Goal: Submit feedback/report problem: Provide input to the site owners about the experience or issues

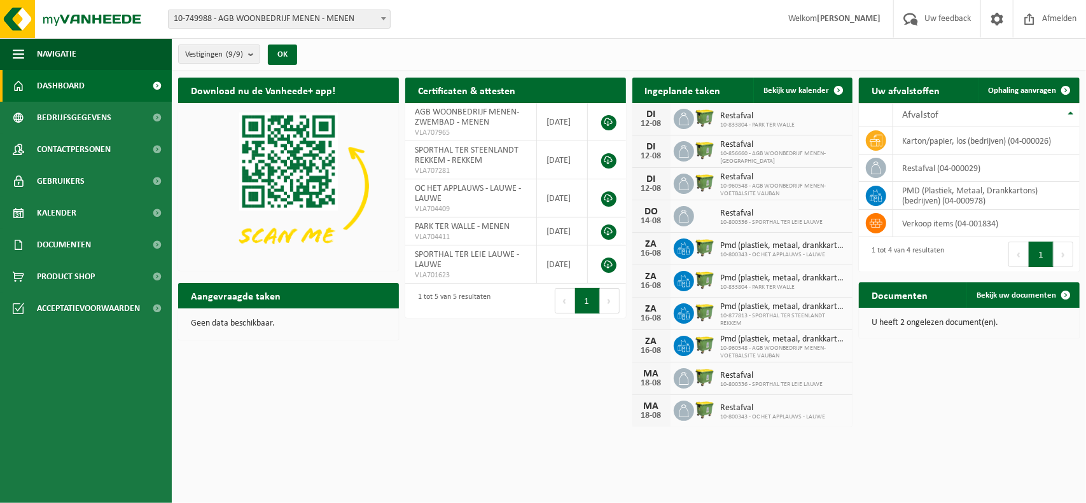
click at [62, 80] on span "Dashboard" at bounding box center [61, 86] width 48 height 32
click at [78, 148] on span "Contactpersonen" at bounding box center [74, 150] width 74 height 32
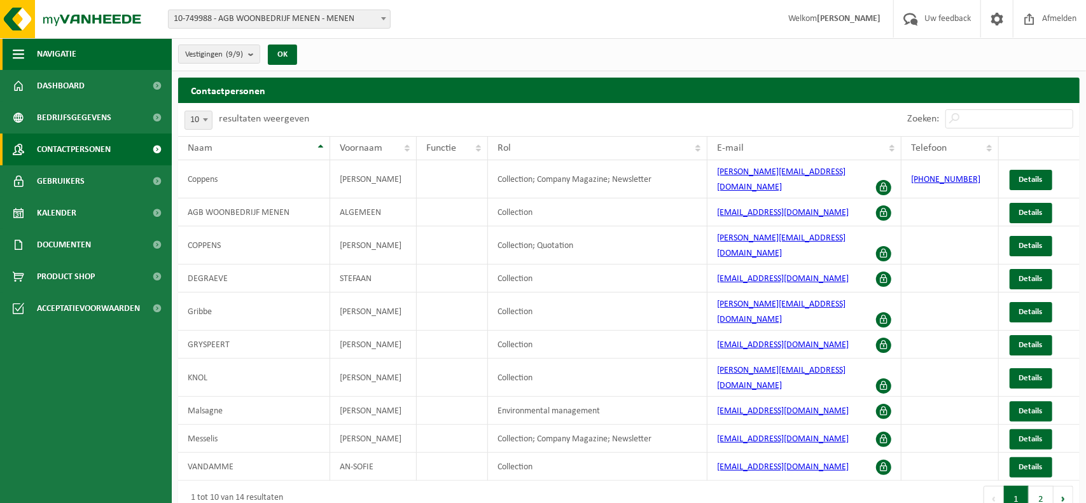
click at [31, 58] on button "Navigatie" at bounding box center [86, 54] width 172 height 32
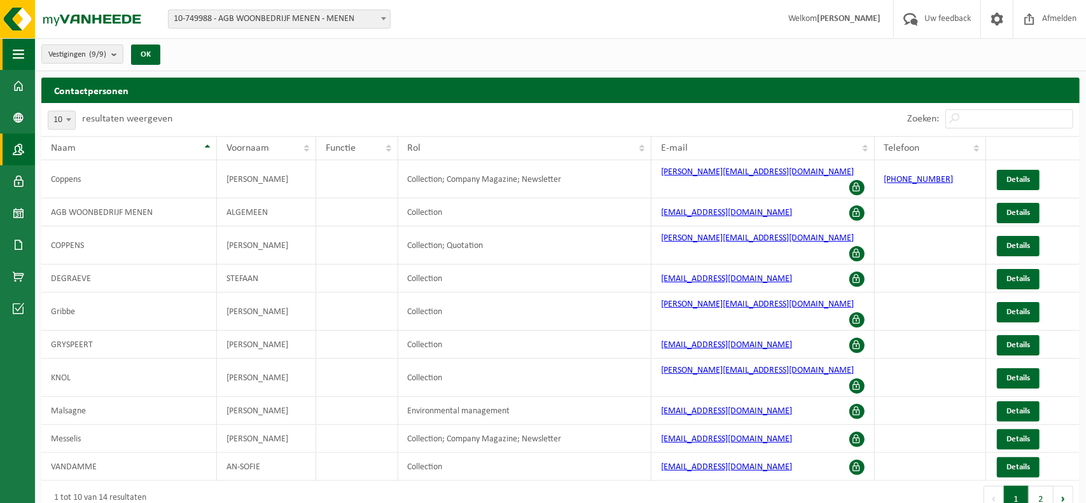
click at [20, 54] on span "button" at bounding box center [18, 54] width 11 height 32
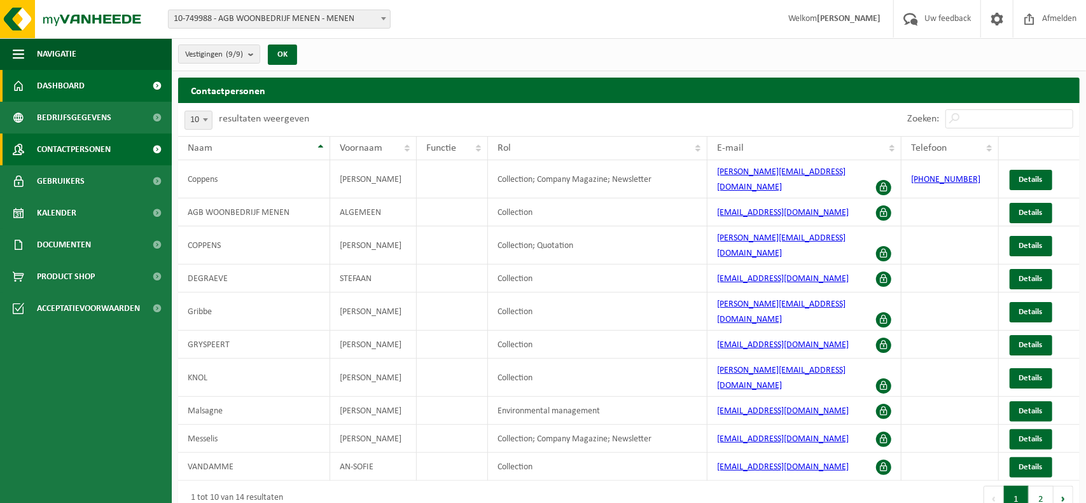
click at [41, 92] on span "Dashboard" at bounding box center [61, 86] width 48 height 32
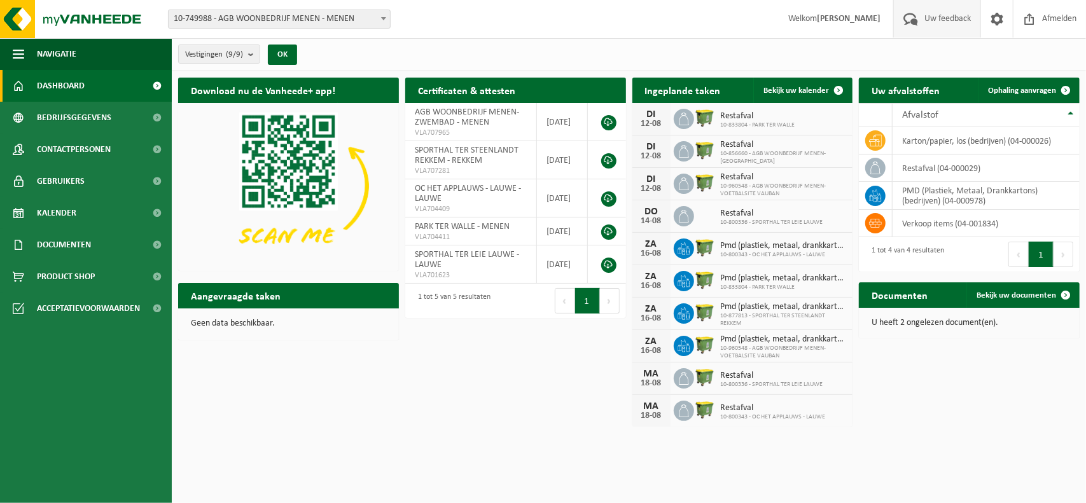
click at [925, 15] on span "Uw feedback" at bounding box center [947, 19] width 53 height 38
